Goal: Task Accomplishment & Management: Manage account settings

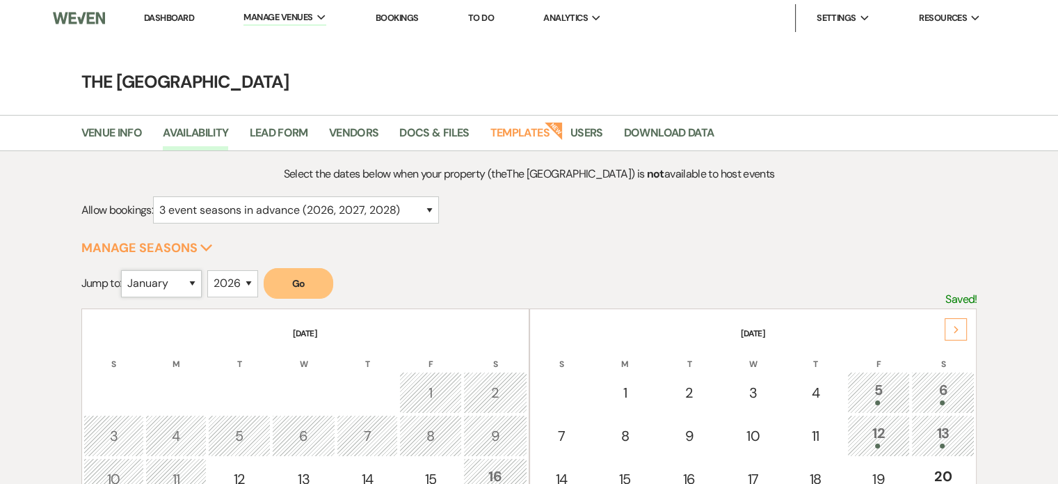
drag, startPoint x: 0, startPoint y: 0, endPoint x: 158, endPoint y: 286, distance: 326.7
click at [158, 286] on select "January February March April May June July August September October November De…" at bounding box center [161, 283] width 81 height 27
click at [125, 270] on select "January February March April May June July August September October November De…" at bounding box center [161, 283] width 81 height 27
click at [298, 282] on button "Go" at bounding box center [299, 283] width 70 height 31
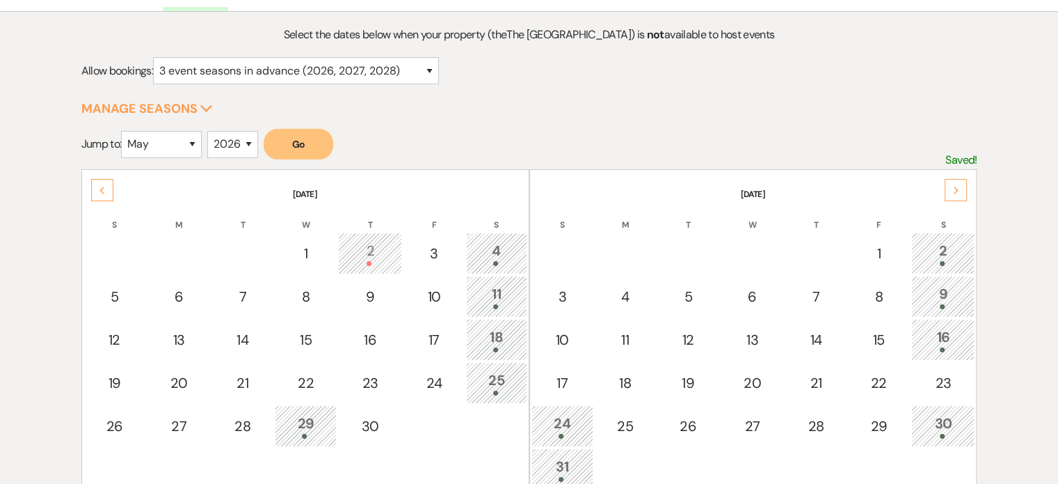
scroll to position [209, 0]
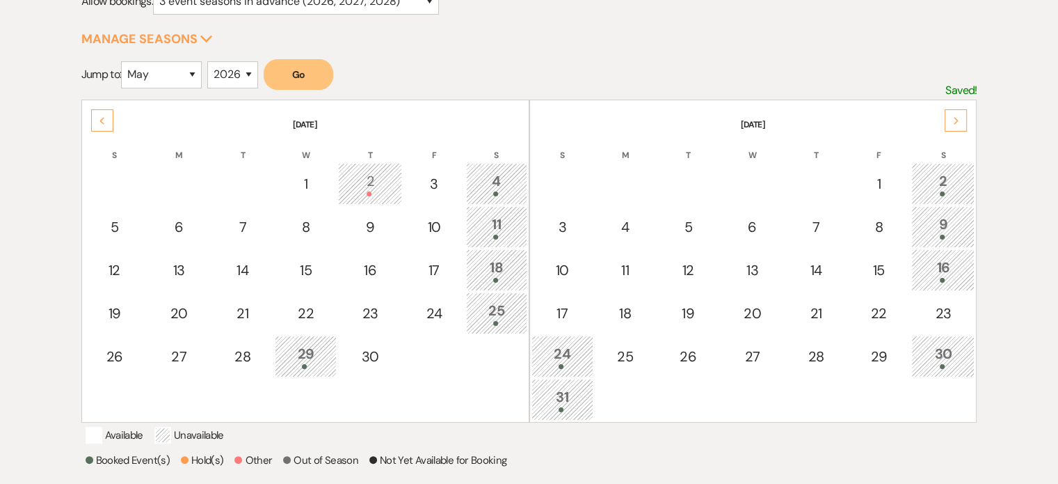
click at [962, 113] on div "Next" at bounding box center [956, 120] width 22 height 22
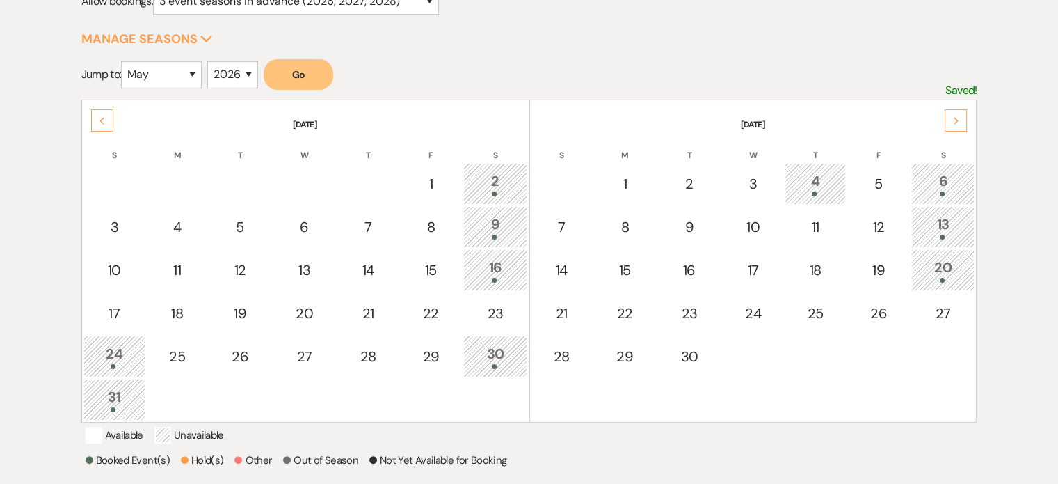
click at [96, 121] on div "Previous" at bounding box center [102, 120] width 22 height 22
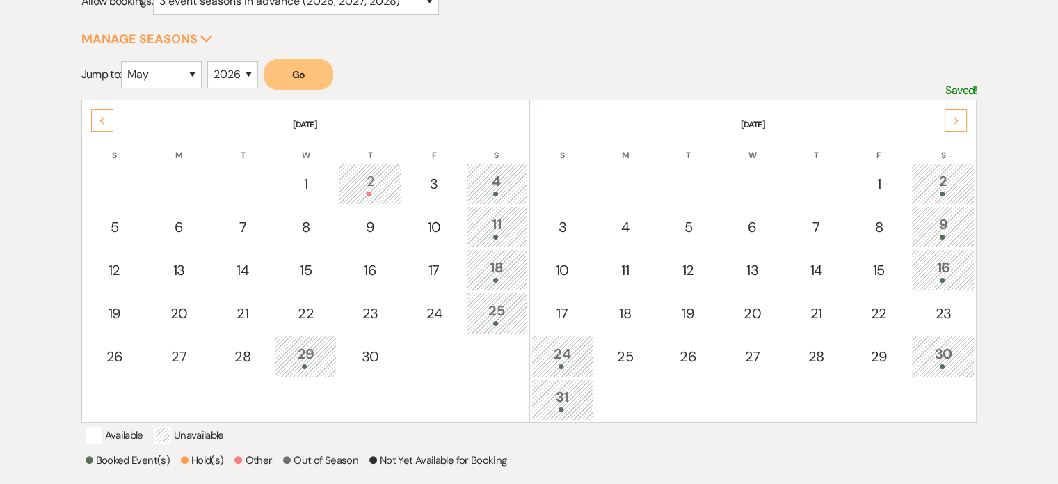
click at [953, 120] on icon "Next" at bounding box center [956, 121] width 7 height 8
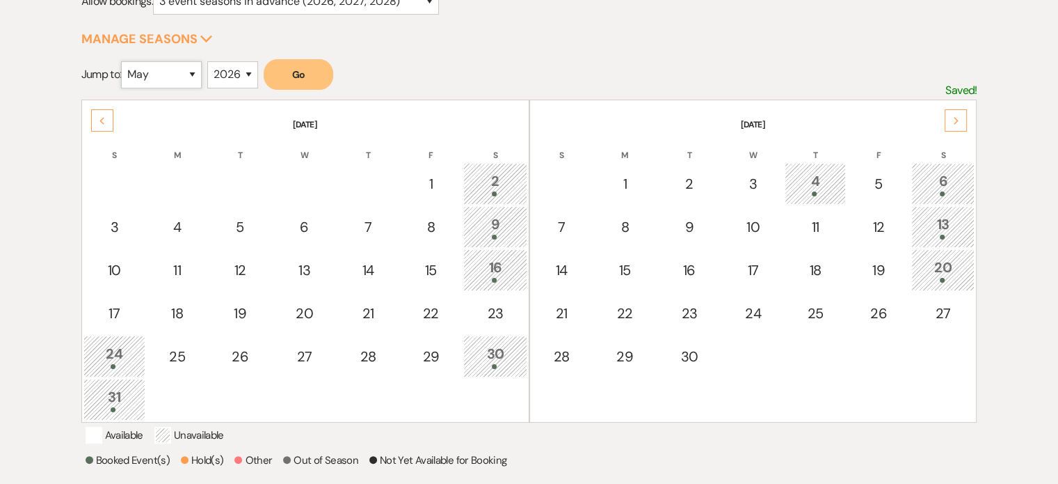
click at [173, 76] on select "January February March April May June July August September October November De…" at bounding box center [161, 74] width 81 height 27
select select "1"
click at [125, 61] on select "January February March April May June July August September October November De…" at bounding box center [161, 74] width 81 height 27
click at [232, 77] on select "2025 2026 2027 2028 2029" at bounding box center [232, 74] width 51 height 27
select select "2027"
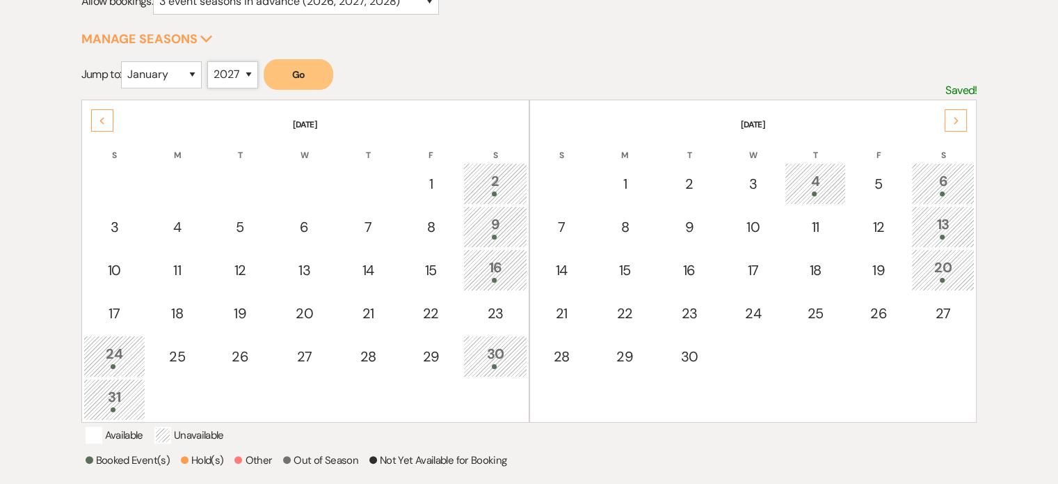
click at [212, 61] on select "2025 2026 2027 2028 2029" at bounding box center [232, 74] width 51 height 27
click at [289, 73] on button "Go" at bounding box center [299, 74] width 70 height 31
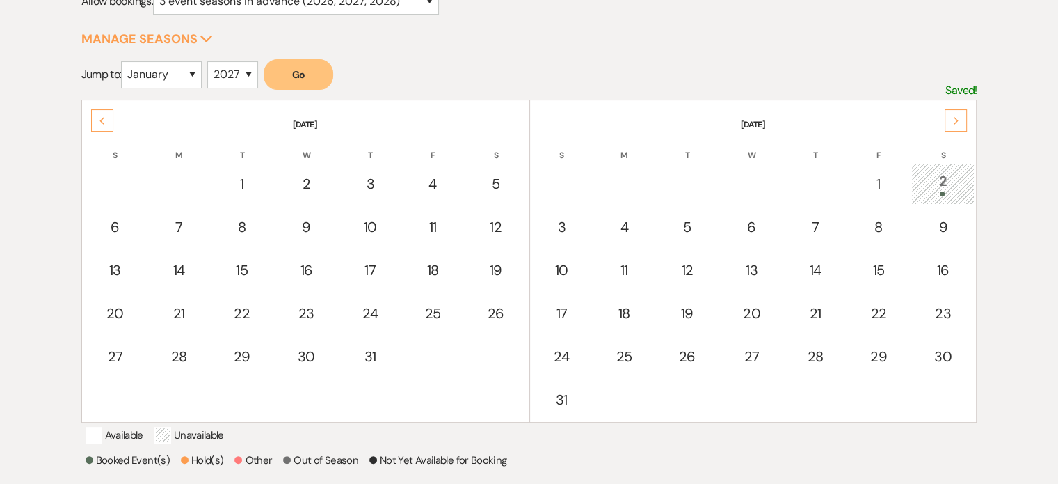
click at [958, 119] on icon "Next" at bounding box center [956, 121] width 7 height 8
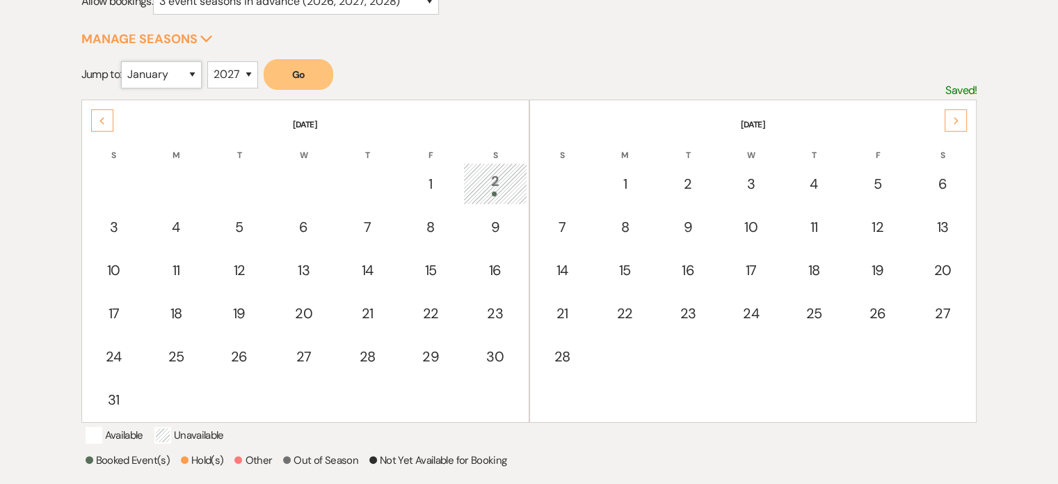
click at [175, 67] on select "January February March April May June July August September October November De…" at bounding box center [161, 74] width 81 height 27
select select "2"
click at [125, 61] on select "January February March April May June July August September October November De…" at bounding box center [161, 74] width 81 height 27
click at [233, 77] on select "2025 2026 2027 2028 2029" at bounding box center [232, 74] width 51 height 27
select select "2026"
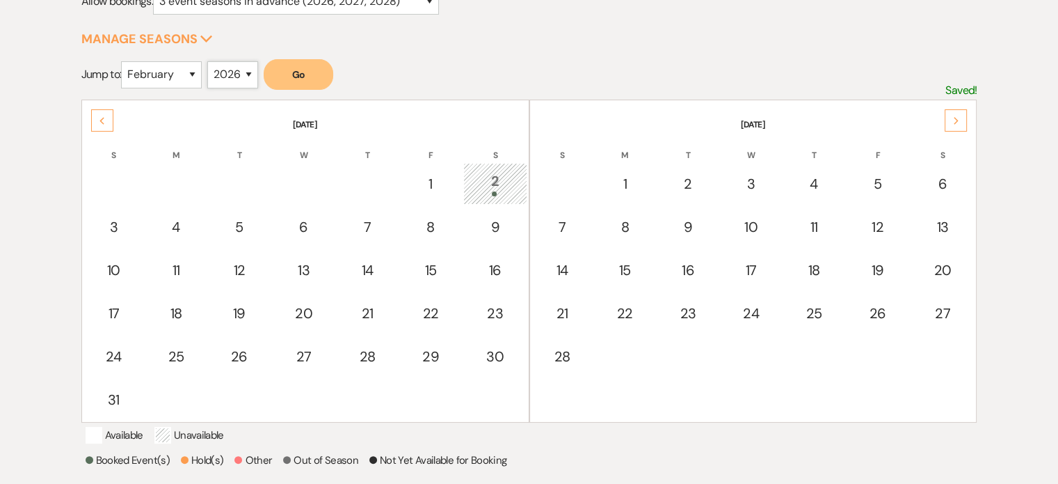
click at [212, 61] on select "2025 2026 2027 2028 2029" at bounding box center [232, 74] width 51 height 27
click at [288, 72] on button "Go" at bounding box center [299, 74] width 70 height 31
